Goal: Find specific page/section: Find specific page/section

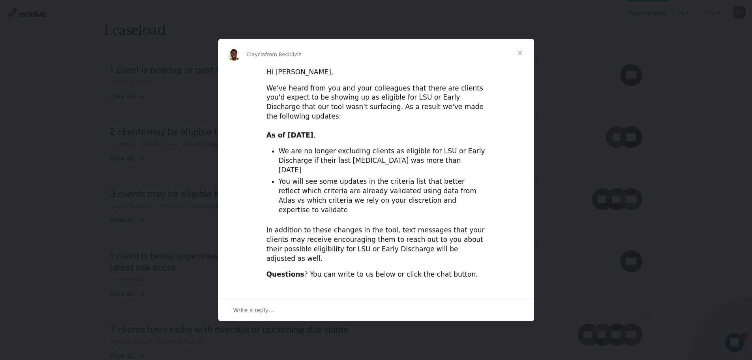
scroll to position [65, 0]
click at [527, 67] on span "Close" at bounding box center [520, 53] width 28 height 28
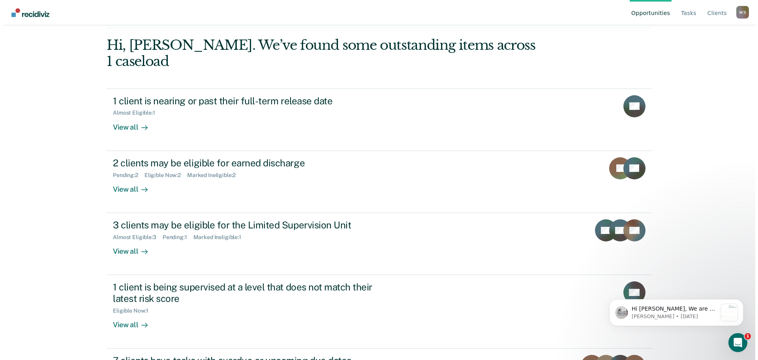
scroll to position [0, 0]
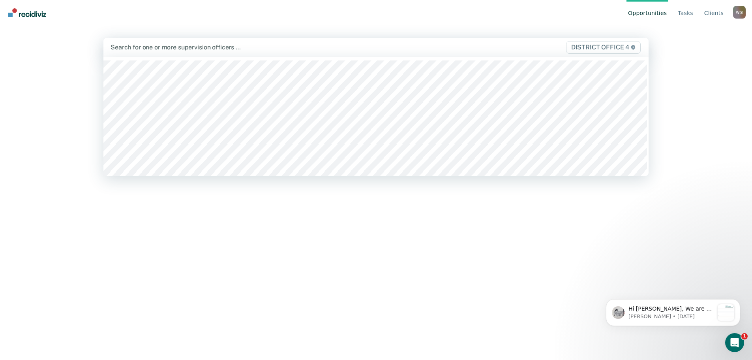
click at [162, 49] on div at bounding box center [296, 47] width 371 height 9
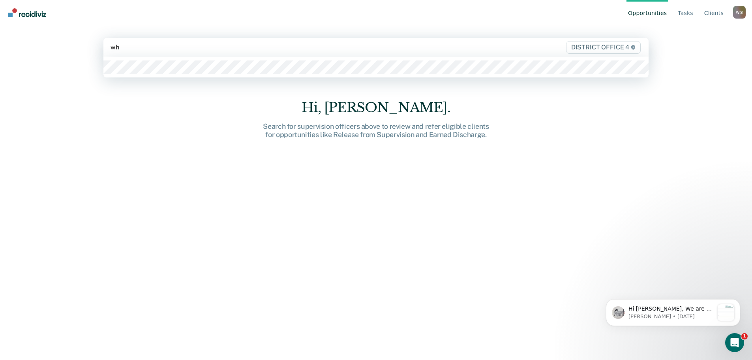
type input "whi"
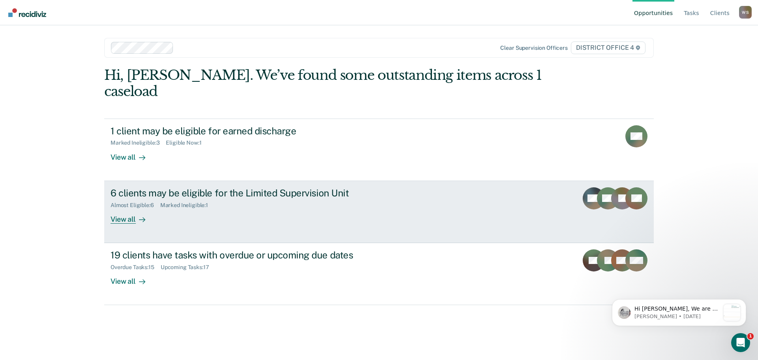
click at [233, 199] on div "Almost Eligible : 6 Marked Ineligible : 1" at bounding box center [249, 204] width 277 height 10
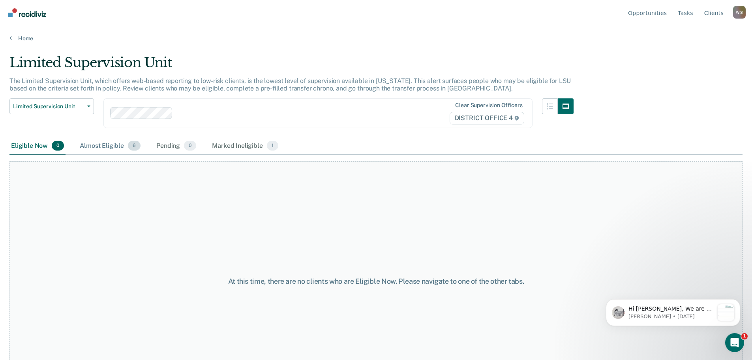
click at [118, 145] on div "Almost Eligible 6" at bounding box center [110, 145] width 64 height 17
